Goal: Task Accomplishment & Management: Use online tool/utility

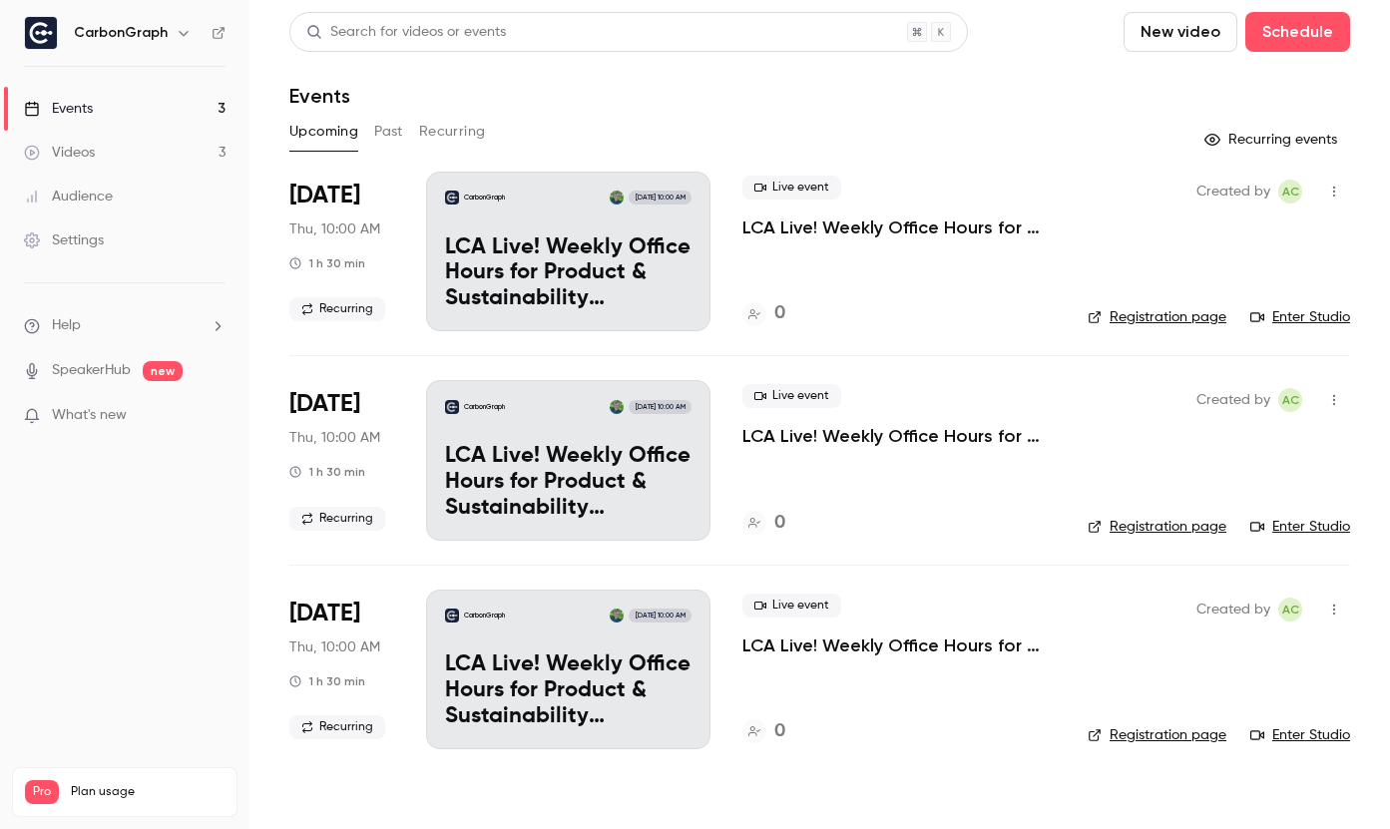
click at [376, 132] on button "Past" at bounding box center [388, 132] width 29 height 32
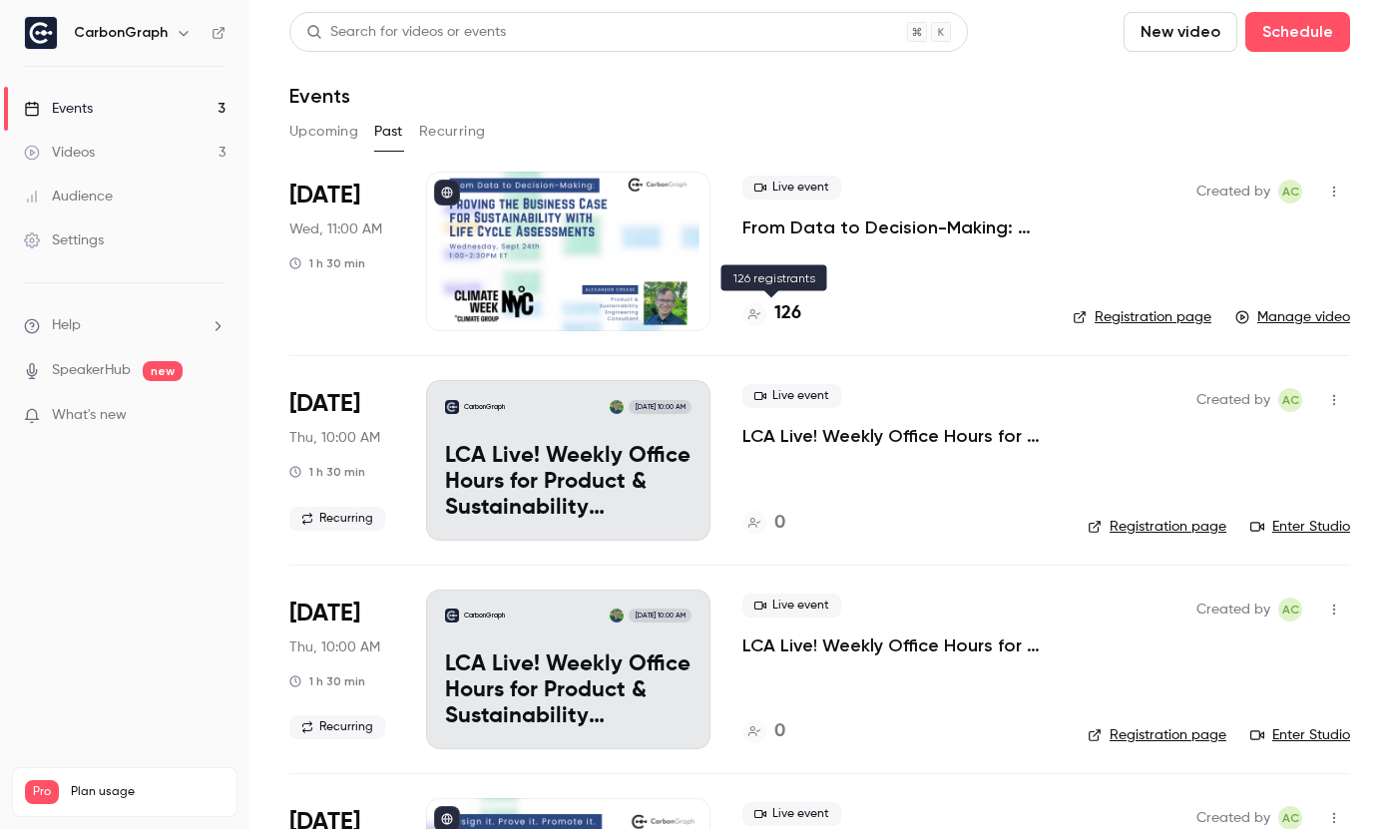
click at [798, 313] on h4 "126" at bounding box center [787, 313] width 27 height 27
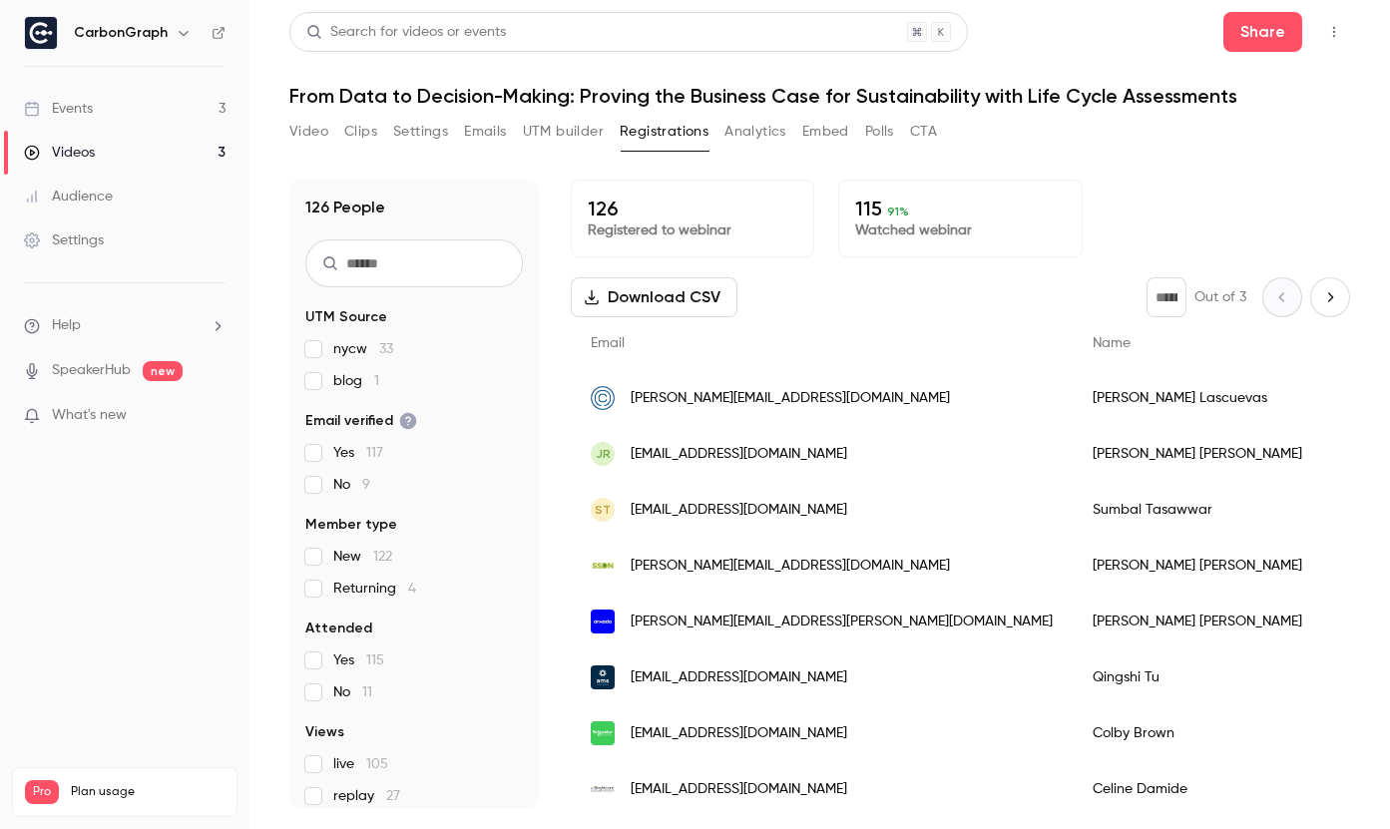
click at [605, 134] on div "Video Clips Settings Emails UTM builder Registrations Analytics Embed Polls CTA" at bounding box center [613, 132] width 648 height 32
click at [576, 131] on button "UTM builder" at bounding box center [563, 132] width 81 height 32
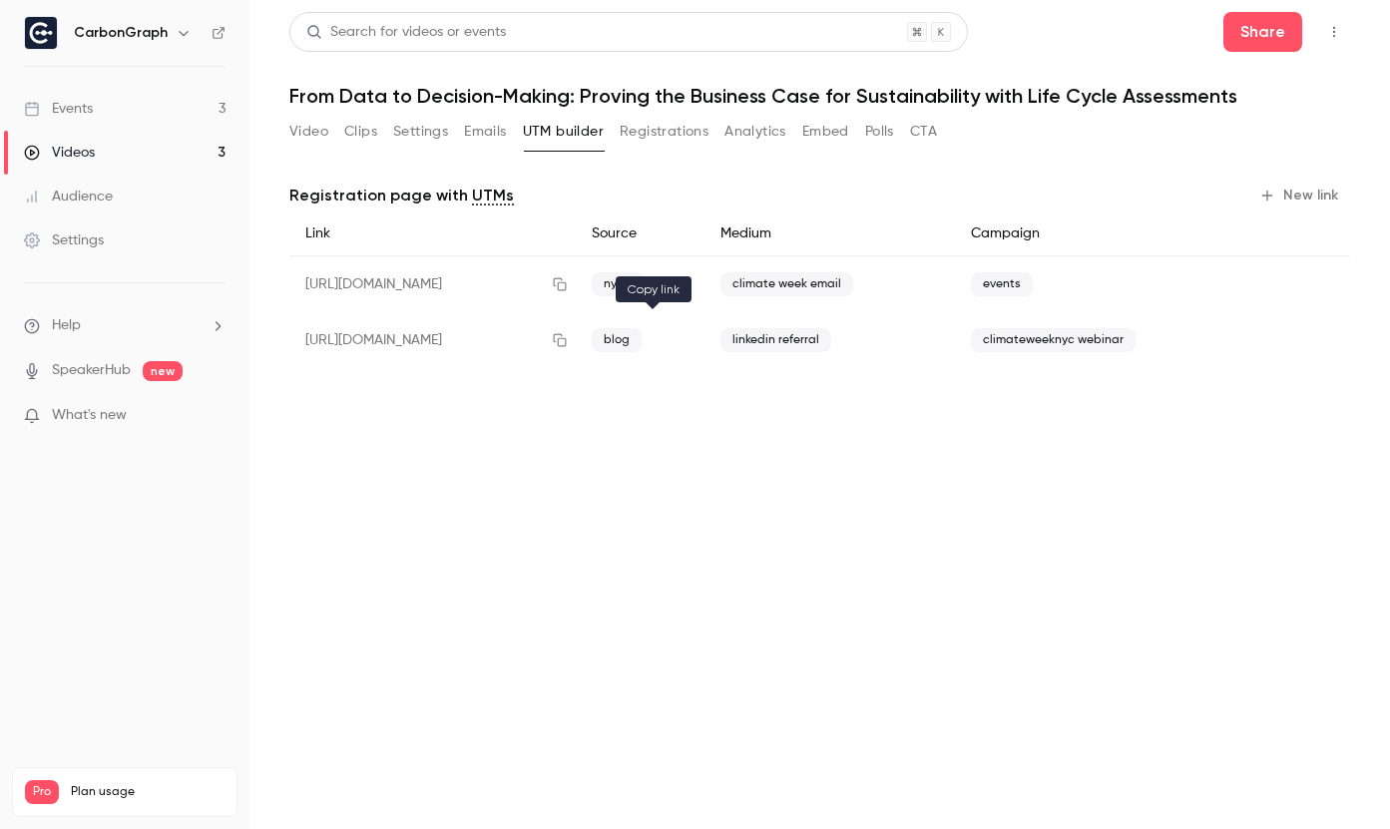
click at [567, 345] on icon "button" at bounding box center [560, 340] width 13 height 13
